Goal: Transaction & Acquisition: Purchase product/service

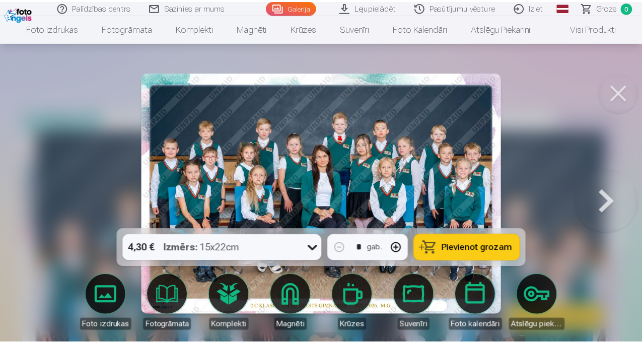
scroll to position [111, 0]
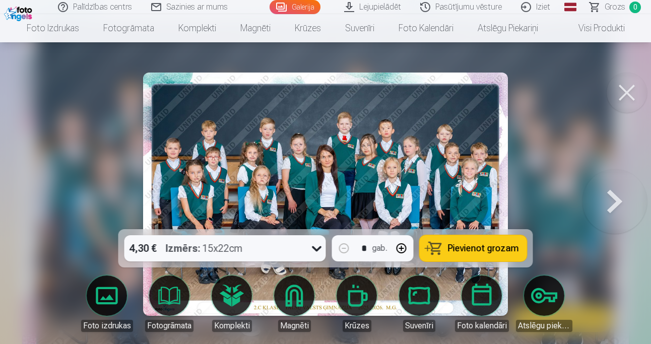
click at [616, 206] on button at bounding box center [614, 194] width 64 height 50
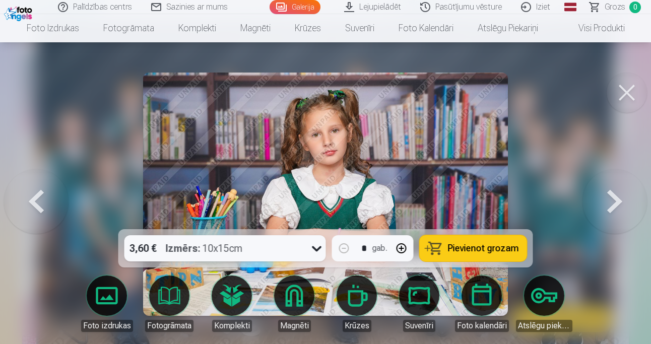
click at [616, 206] on button at bounding box center [614, 194] width 64 height 50
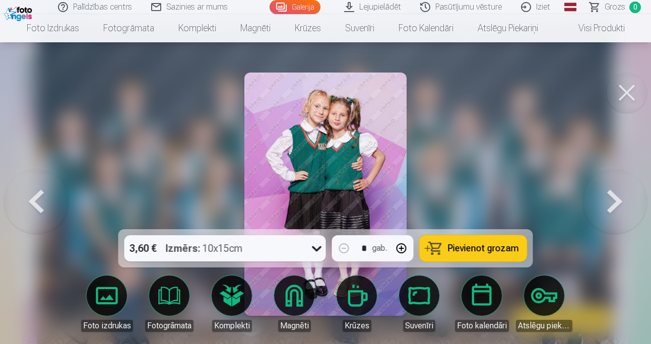
click at [616, 206] on button at bounding box center [614, 194] width 64 height 50
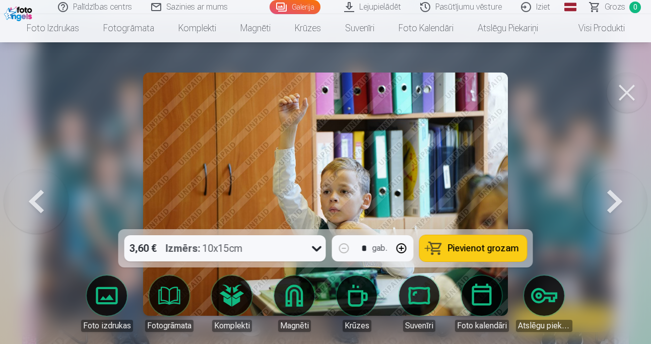
click at [616, 206] on button at bounding box center [614, 194] width 64 height 50
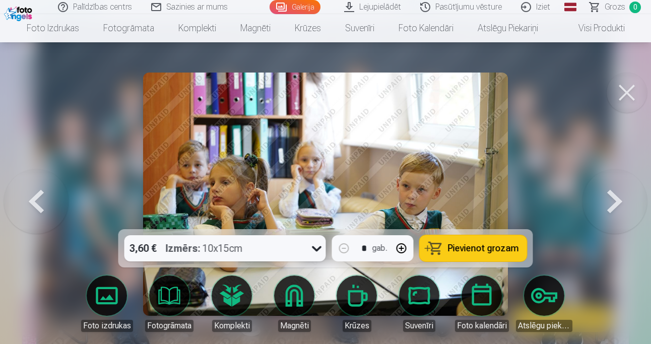
click at [616, 206] on button at bounding box center [614, 194] width 64 height 50
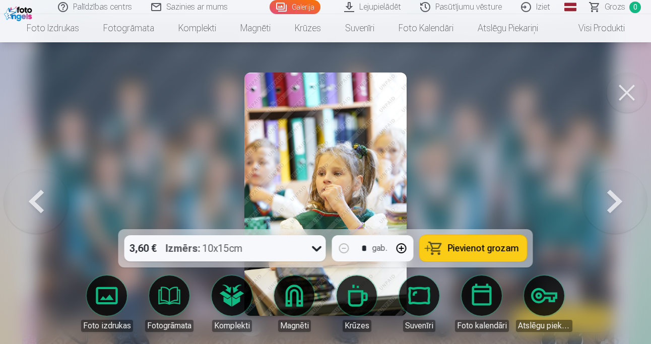
click at [616, 206] on button at bounding box center [614, 194] width 64 height 50
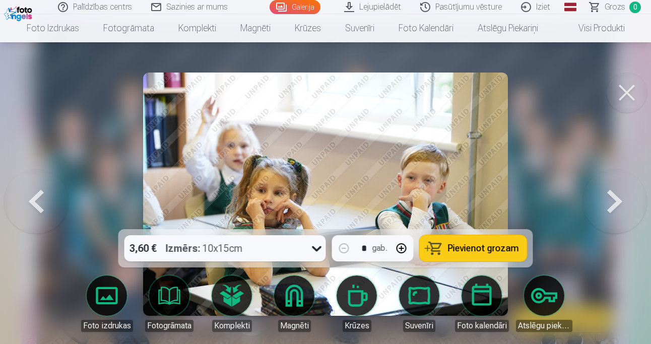
click at [37, 209] on button at bounding box center [36, 194] width 64 height 50
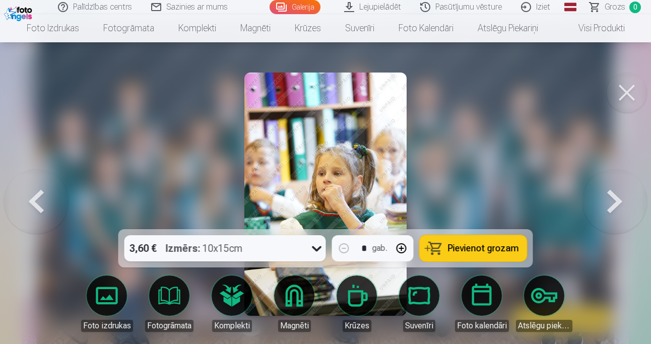
click at [620, 201] on button at bounding box center [614, 194] width 64 height 50
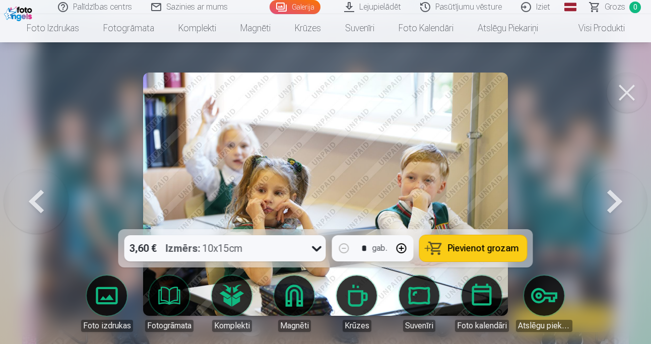
click at [620, 201] on button at bounding box center [614, 194] width 64 height 50
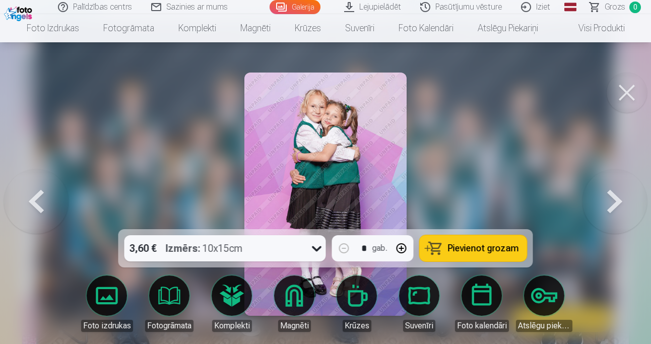
click at [620, 201] on button at bounding box center [614, 194] width 64 height 50
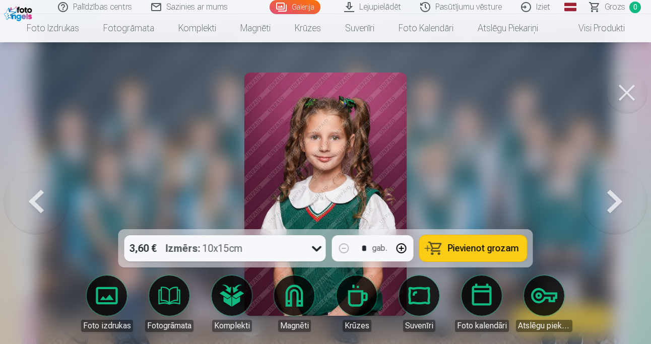
click at [620, 201] on button at bounding box center [614, 194] width 64 height 50
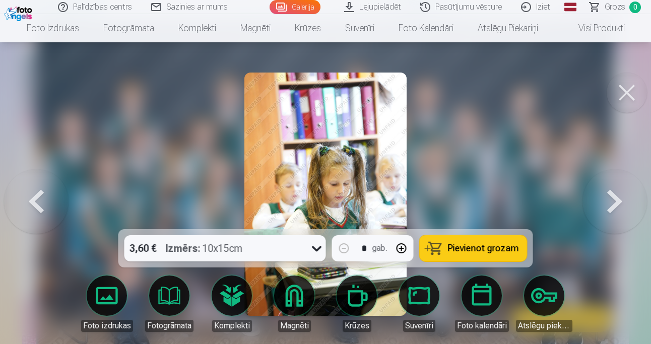
click at [620, 201] on button at bounding box center [614, 194] width 64 height 50
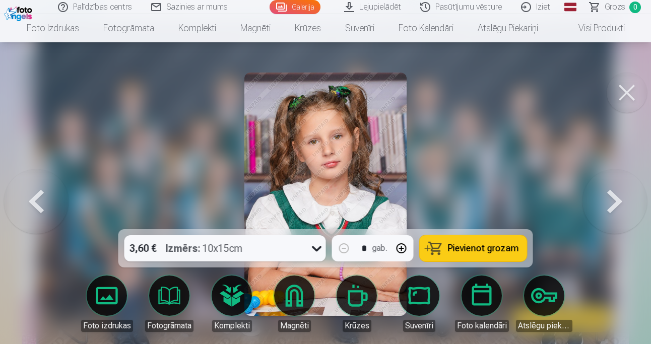
click at [620, 201] on button at bounding box center [614, 194] width 64 height 50
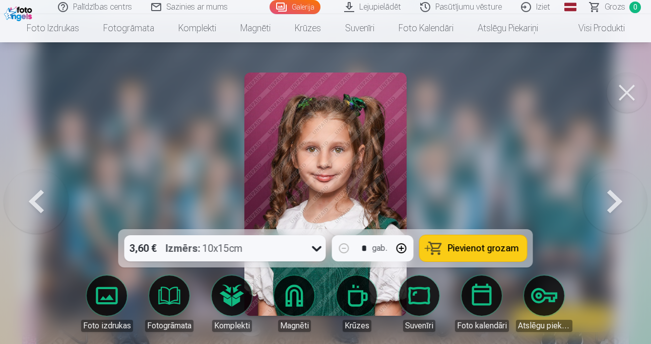
click at [620, 201] on button at bounding box center [614, 194] width 64 height 50
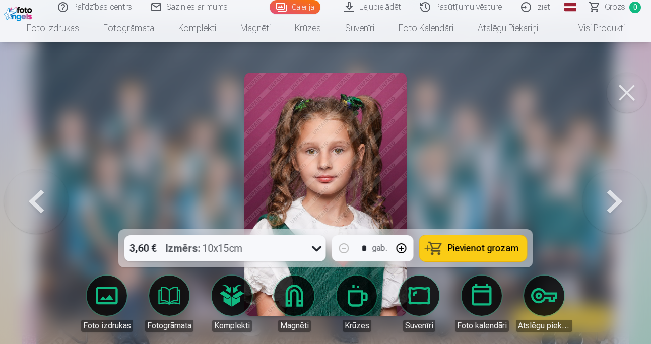
click at [620, 201] on button at bounding box center [614, 194] width 64 height 50
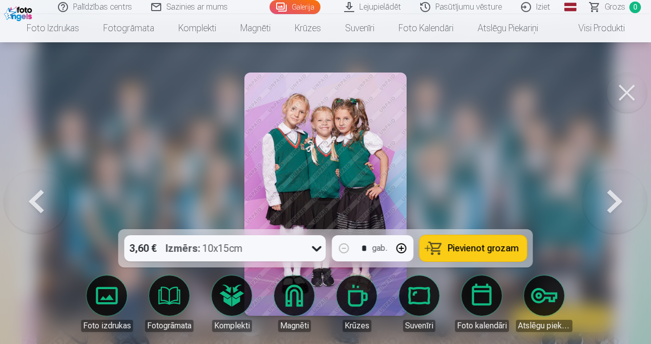
click at [620, 201] on button at bounding box center [614, 194] width 64 height 50
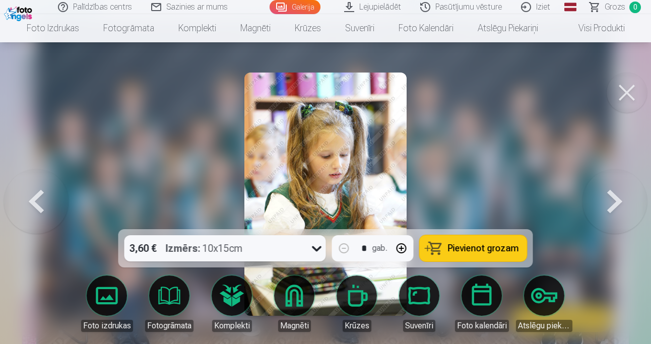
click at [620, 201] on button at bounding box center [614, 194] width 64 height 50
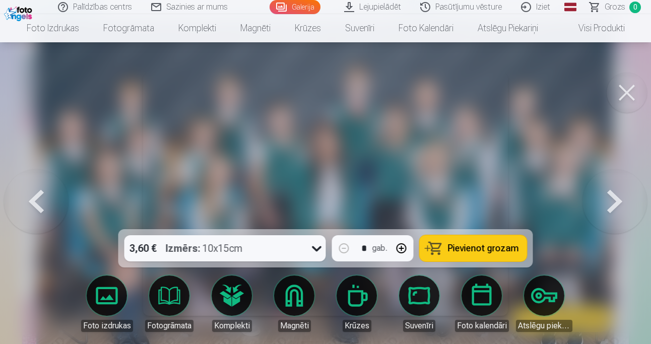
click at [620, 201] on button at bounding box center [614, 194] width 64 height 50
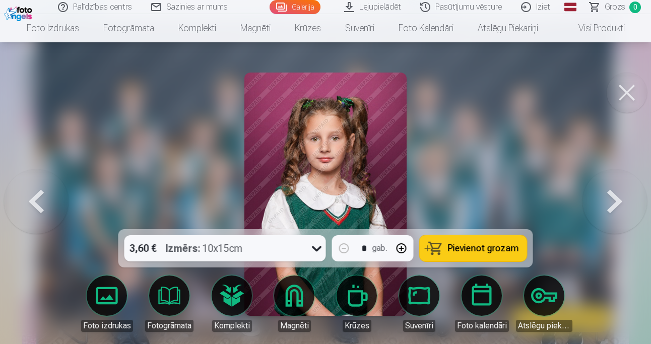
click at [620, 201] on button at bounding box center [614, 194] width 64 height 50
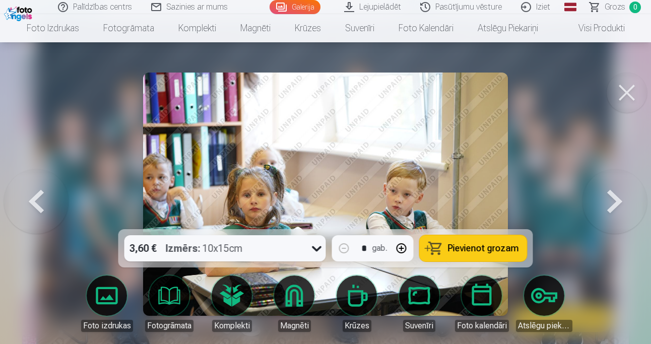
click at [620, 201] on button at bounding box center [614, 194] width 64 height 50
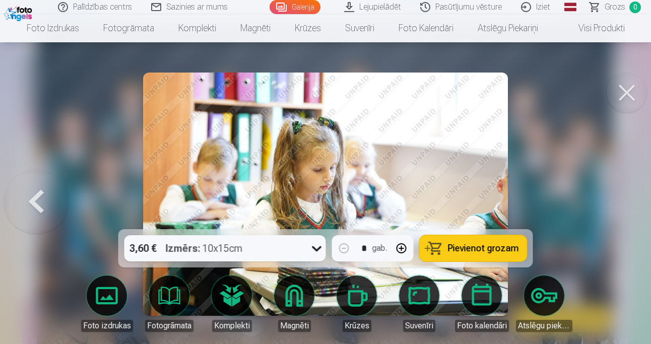
click at [33, 206] on button at bounding box center [36, 194] width 64 height 50
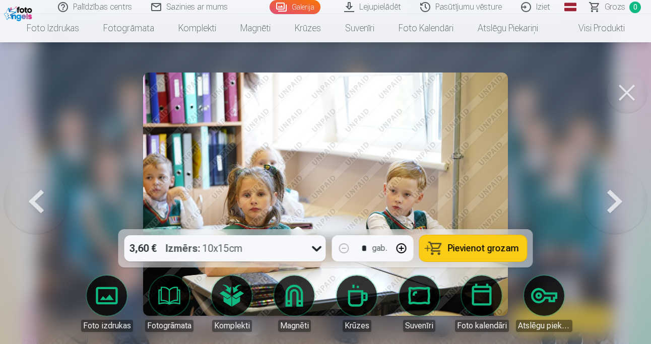
click at [315, 248] on icon at bounding box center [317, 249] width 10 height 6
drag, startPoint x: 315, startPoint y: 248, endPoint x: 22, endPoint y: 218, distance: 294.8
click at [22, 218] on div "3,60 € Izmērs : 10x15cm * gab. Pievienot grozam Foto izdrukas Fotogrāmata Kompl…" at bounding box center [325, 194] width 643 height 243
click at [24, 208] on button at bounding box center [36, 194] width 64 height 50
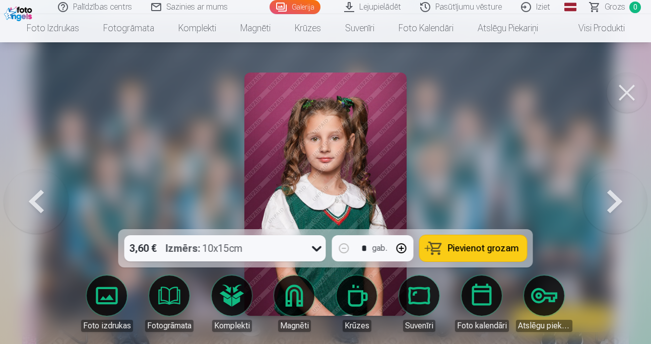
click at [24, 208] on button at bounding box center [36, 194] width 64 height 50
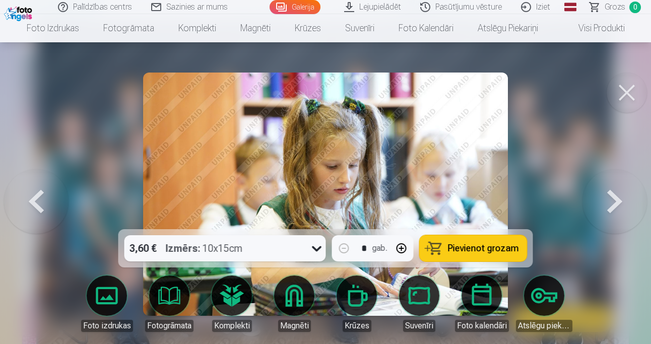
click at [24, 208] on button at bounding box center [36, 194] width 64 height 50
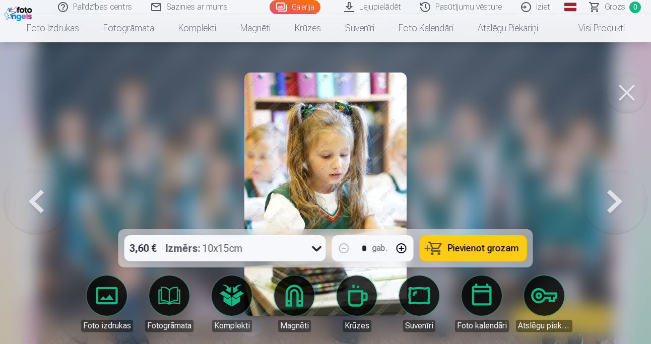
click at [24, 208] on button at bounding box center [36, 194] width 64 height 50
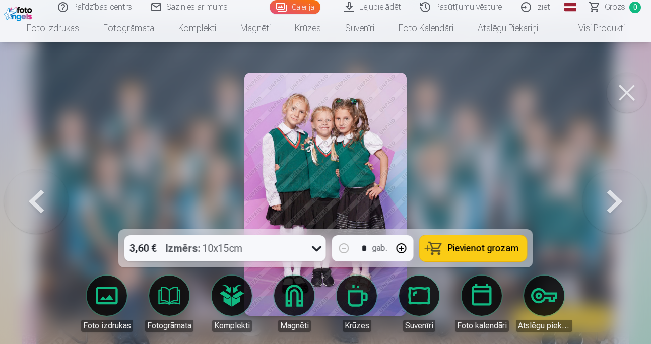
click at [24, 208] on button at bounding box center [36, 194] width 64 height 50
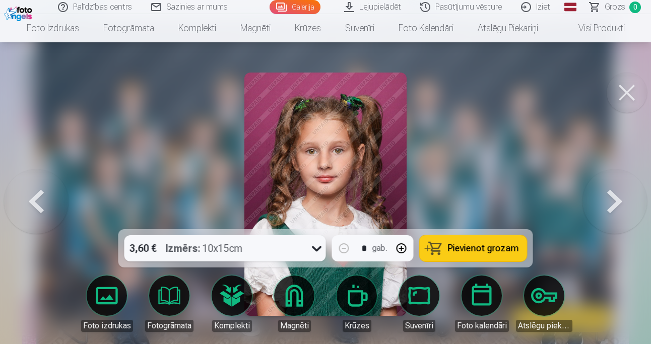
click at [24, 208] on button at bounding box center [36, 194] width 64 height 50
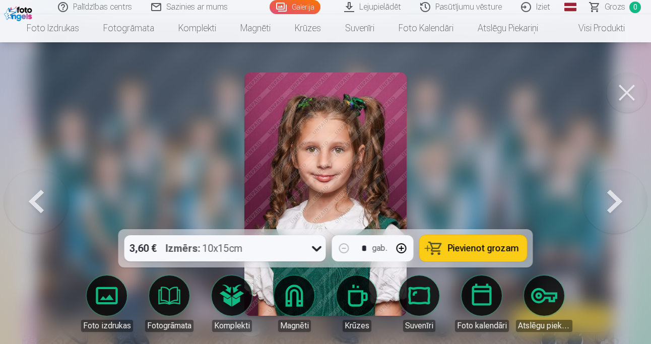
click at [602, 208] on button at bounding box center [614, 194] width 64 height 50
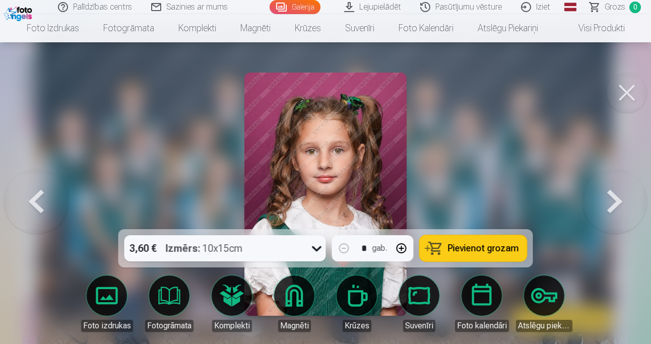
click at [39, 197] on button at bounding box center [36, 194] width 64 height 50
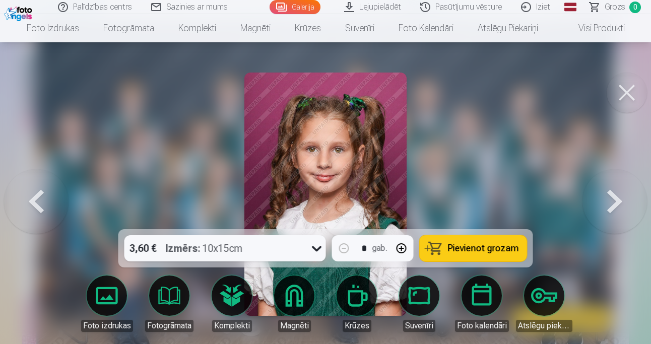
click at [39, 197] on button at bounding box center [36, 194] width 64 height 50
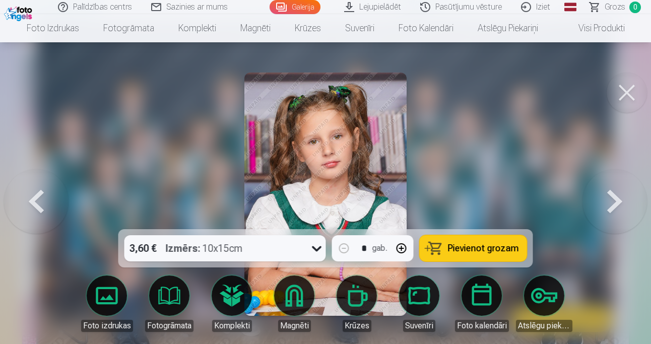
click at [39, 197] on button at bounding box center [36, 194] width 64 height 50
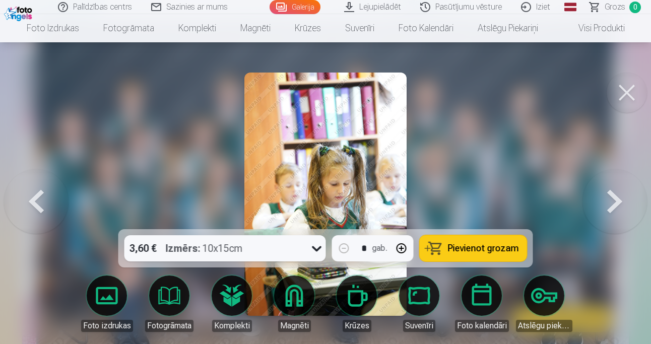
click at [616, 195] on button at bounding box center [614, 194] width 64 height 50
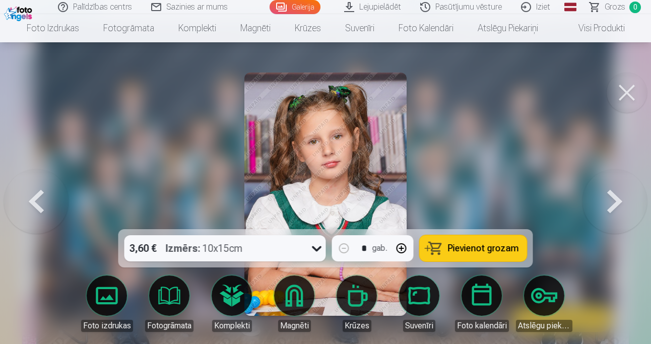
click at [40, 205] on button at bounding box center [36, 194] width 64 height 50
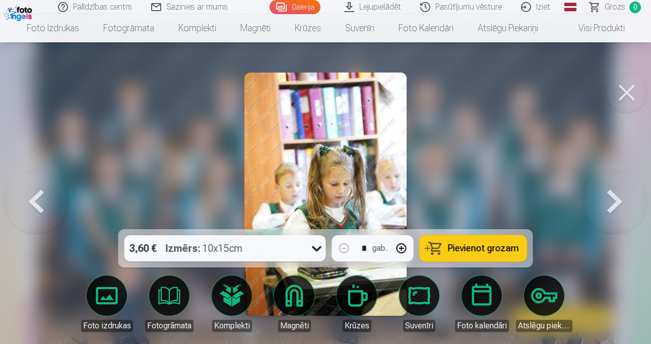
click at [40, 205] on button at bounding box center [36, 194] width 64 height 50
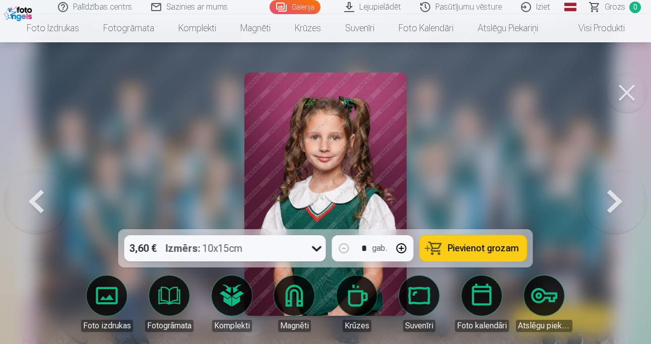
click at [40, 205] on button at bounding box center [36, 194] width 64 height 50
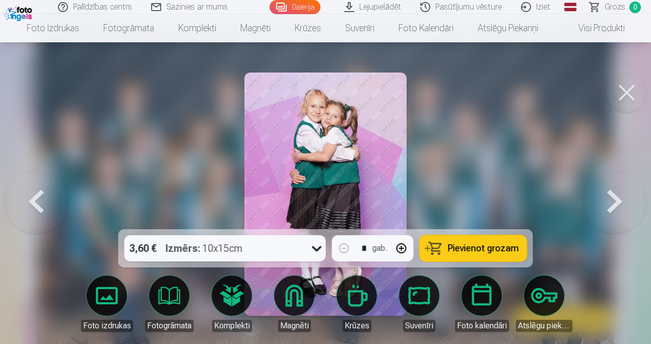
click at [40, 205] on button at bounding box center [36, 194] width 64 height 50
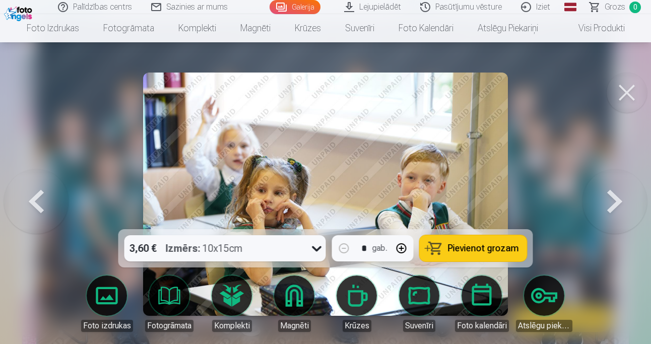
click at [40, 205] on button at bounding box center [36, 194] width 64 height 50
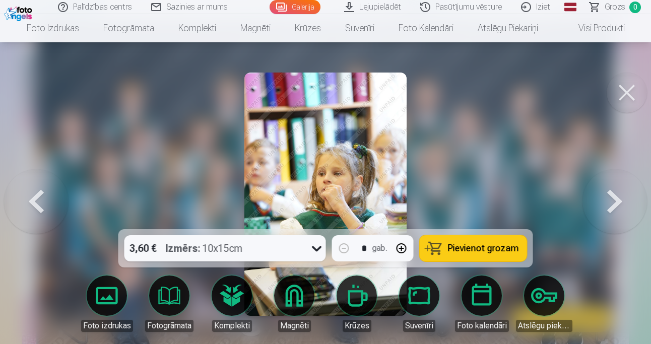
click at [40, 205] on button at bounding box center [36, 194] width 64 height 50
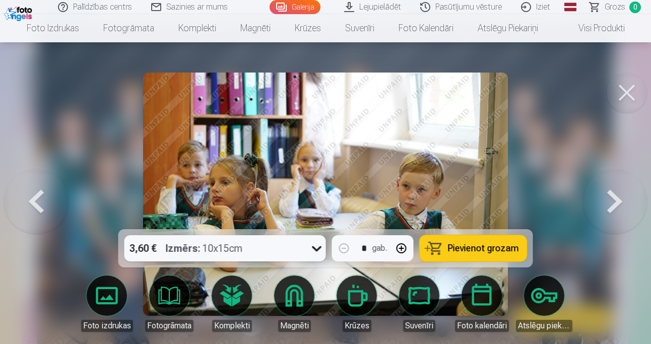
click at [40, 205] on button at bounding box center [36, 194] width 64 height 50
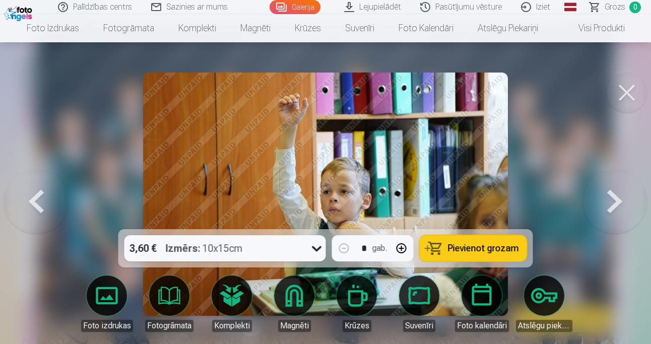
click at [40, 205] on button at bounding box center [36, 194] width 64 height 50
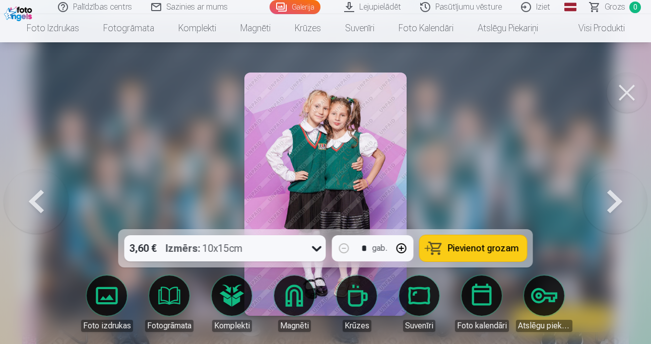
click at [40, 205] on button at bounding box center [36, 194] width 64 height 50
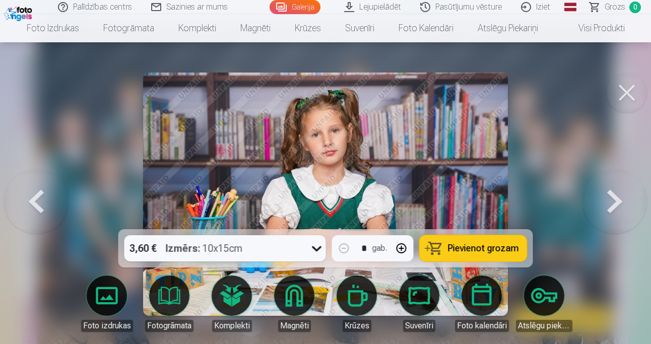
click at [40, 205] on button at bounding box center [36, 194] width 64 height 50
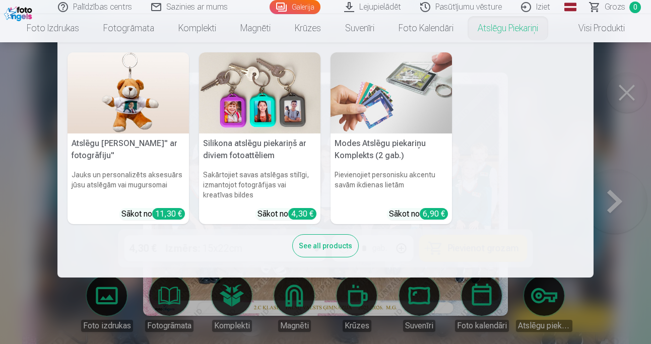
click at [630, 144] on nav "Atslēgu piekariņš Lācītis" ar fotogrāfiju" Jauks un personalizēts aksesuārs jūs…" at bounding box center [325, 159] width 651 height 235
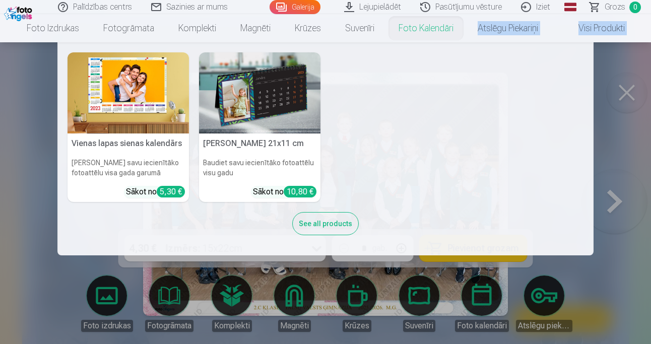
drag, startPoint x: 603, startPoint y: 185, endPoint x: 607, endPoint y: 161, distance: 24.4
click at [607, 161] on nav "Vienas lapas sienas [PERSON_NAME] savu iecienītāko fotoattēlu visa gada garumā …" at bounding box center [325, 148] width 651 height 213
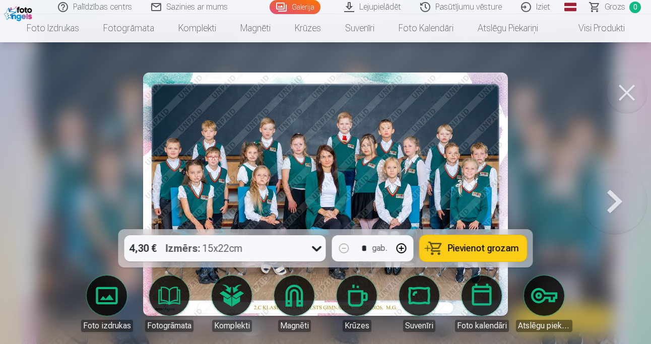
click at [607, 161] on div at bounding box center [325, 172] width 651 height 344
